Goal: Task Accomplishment & Management: Manage account settings

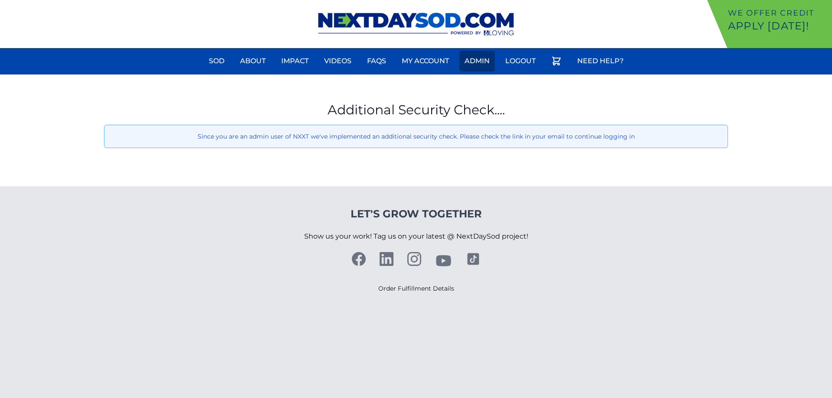
click at [482, 61] on link "Admin" at bounding box center [478, 61] width 36 height 21
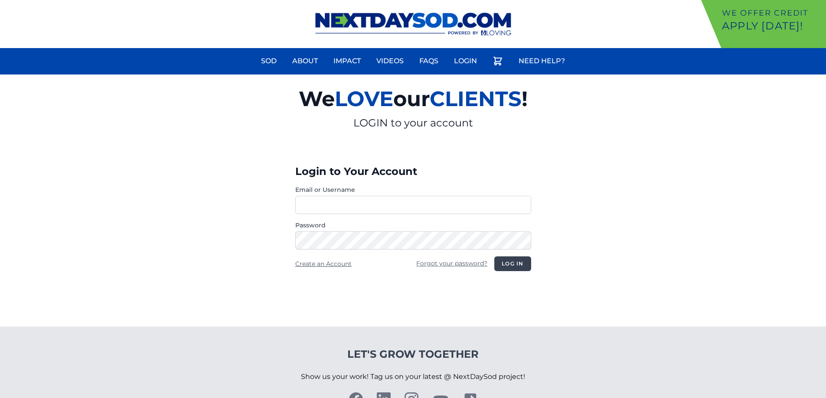
type input "**********"
click at [514, 263] on button "Log in" at bounding box center [512, 264] width 36 height 15
